Goal: Use online tool/utility: Utilize a website feature to perform a specific function

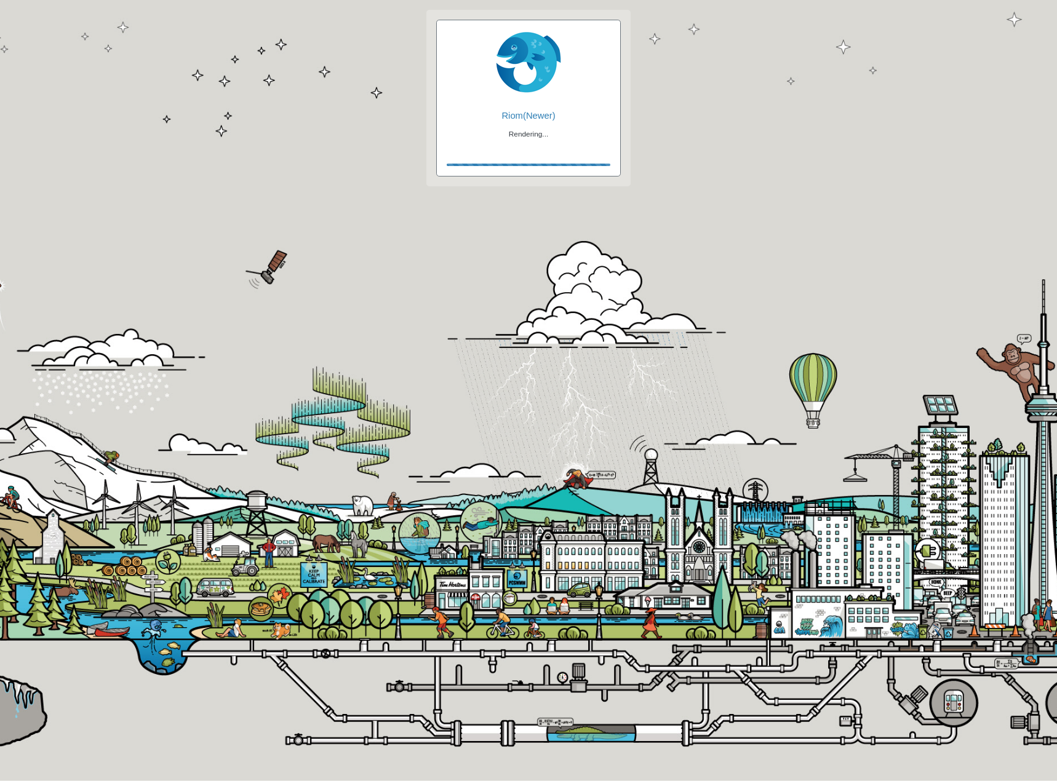
checkbox input "true"
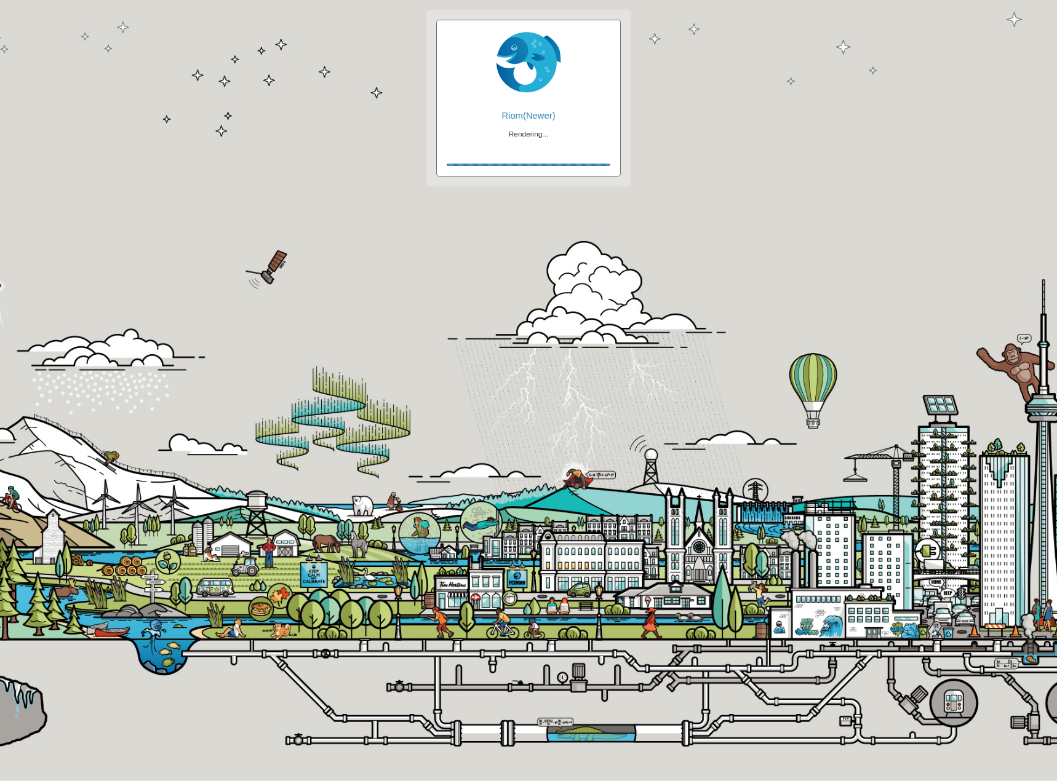
checkbox input "true"
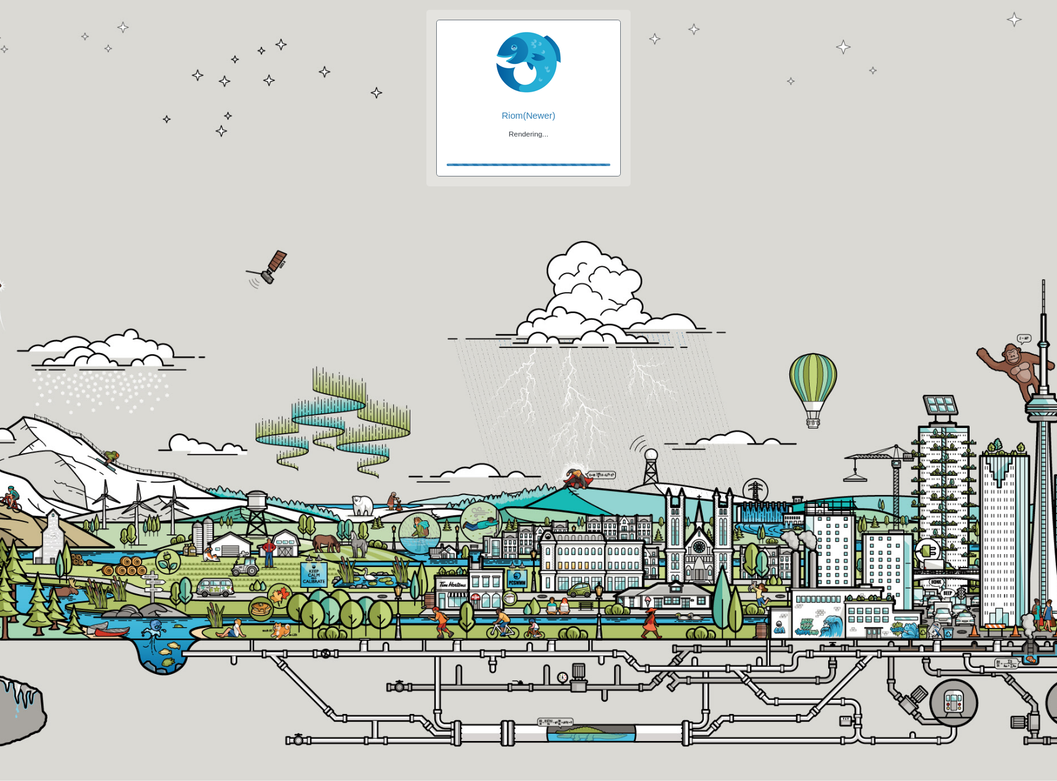
checkbox input "false"
checkbox input "true"
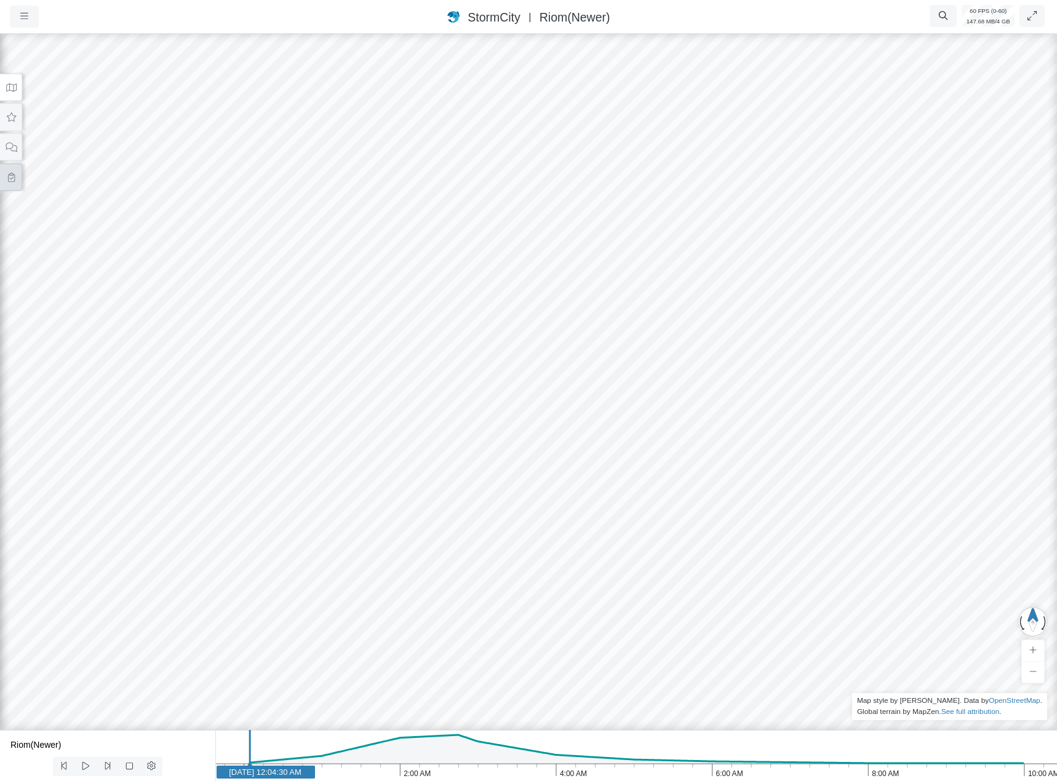
click at [15, 177] on icon at bounding box center [12, 177] width 12 height 9
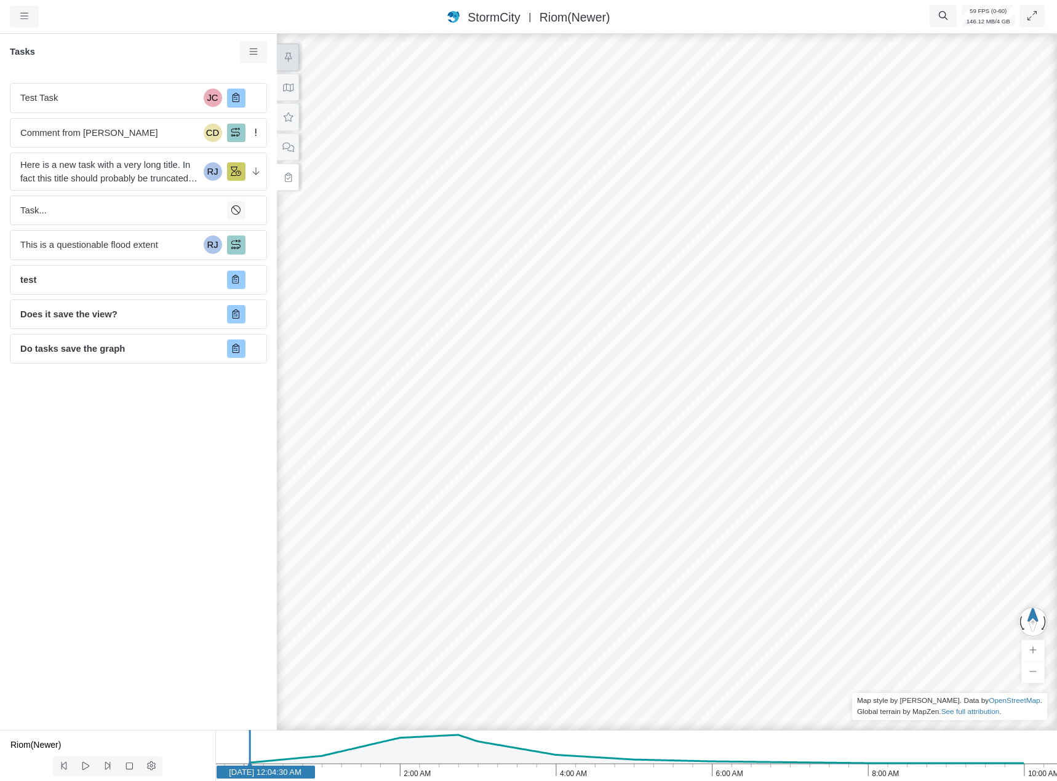
click at [291, 62] on icon at bounding box center [288, 57] width 12 height 9
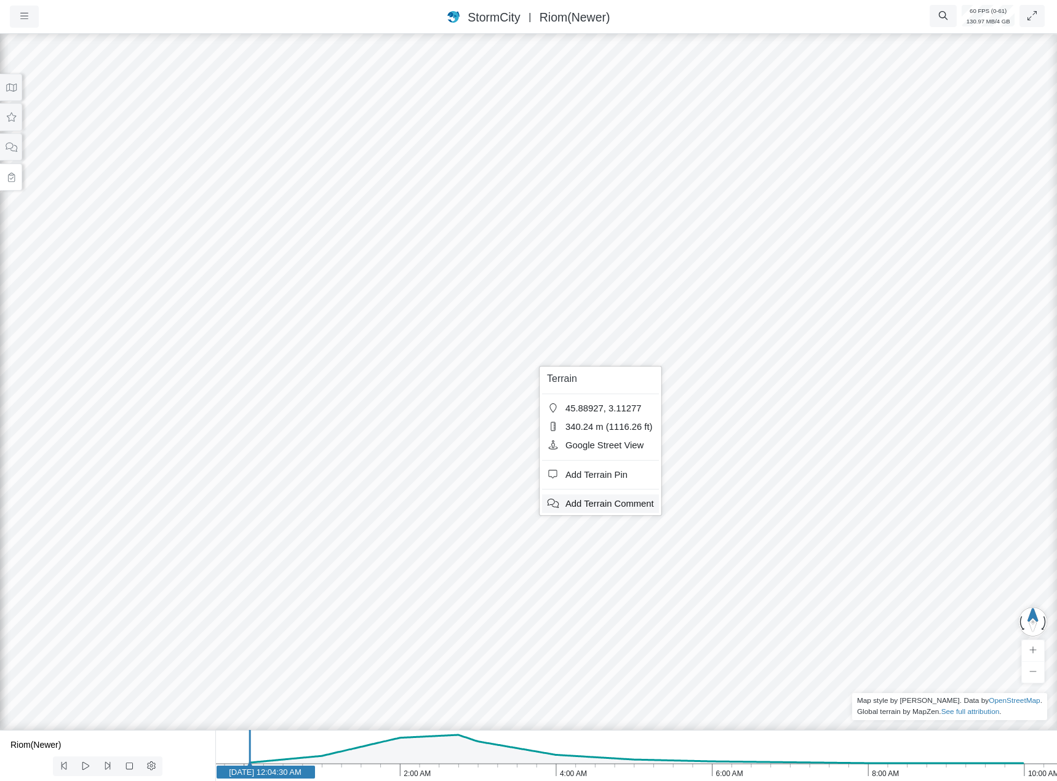
click at [588, 505] on span "Add Terrain Comment" at bounding box center [609, 504] width 89 height 10
